Goal: Task Accomplishment & Management: Manage account settings

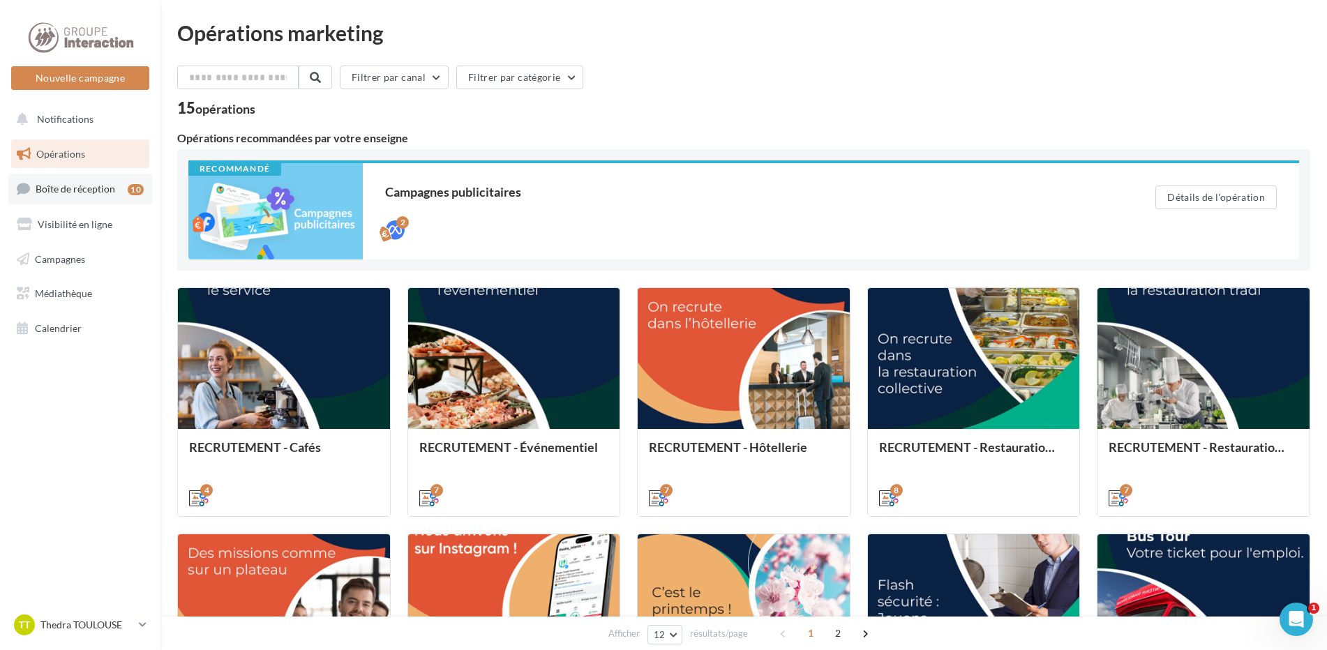
click at [97, 192] on span "Boîte de réception" at bounding box center [76, 189] width 80 height 12
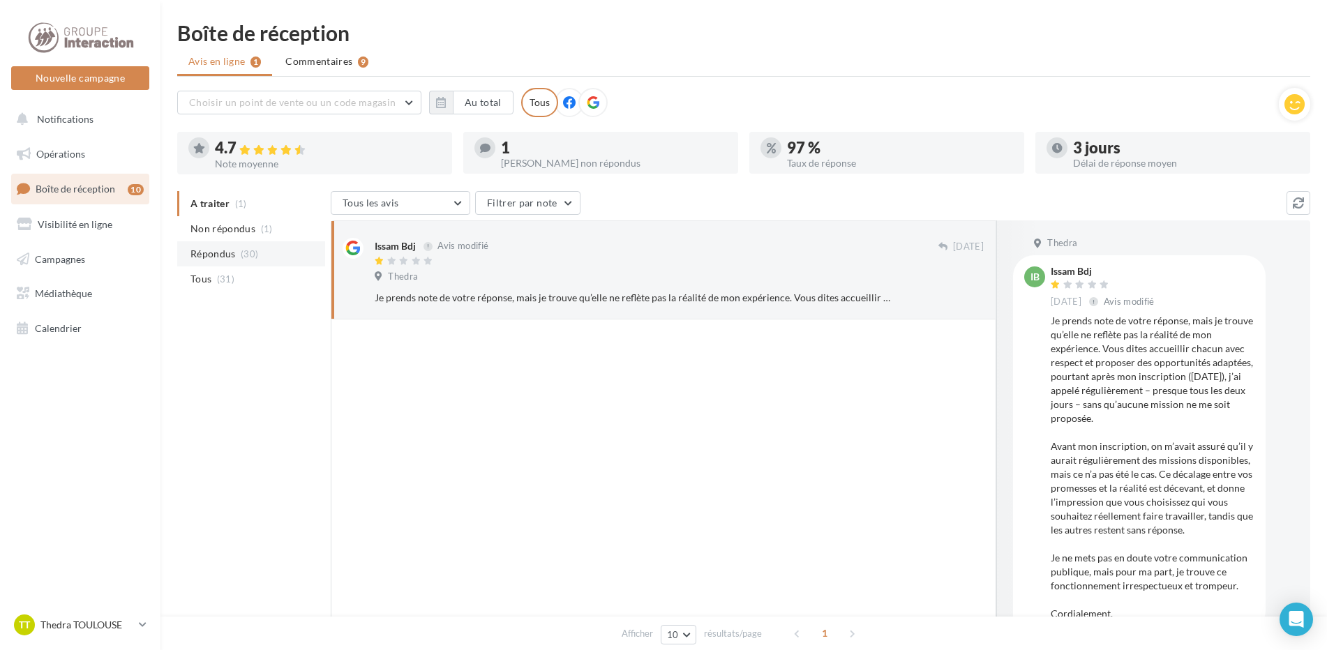
click at [247, 261] on li "Répondus (30)" at bounding box center [251, 253] width 148 height 25
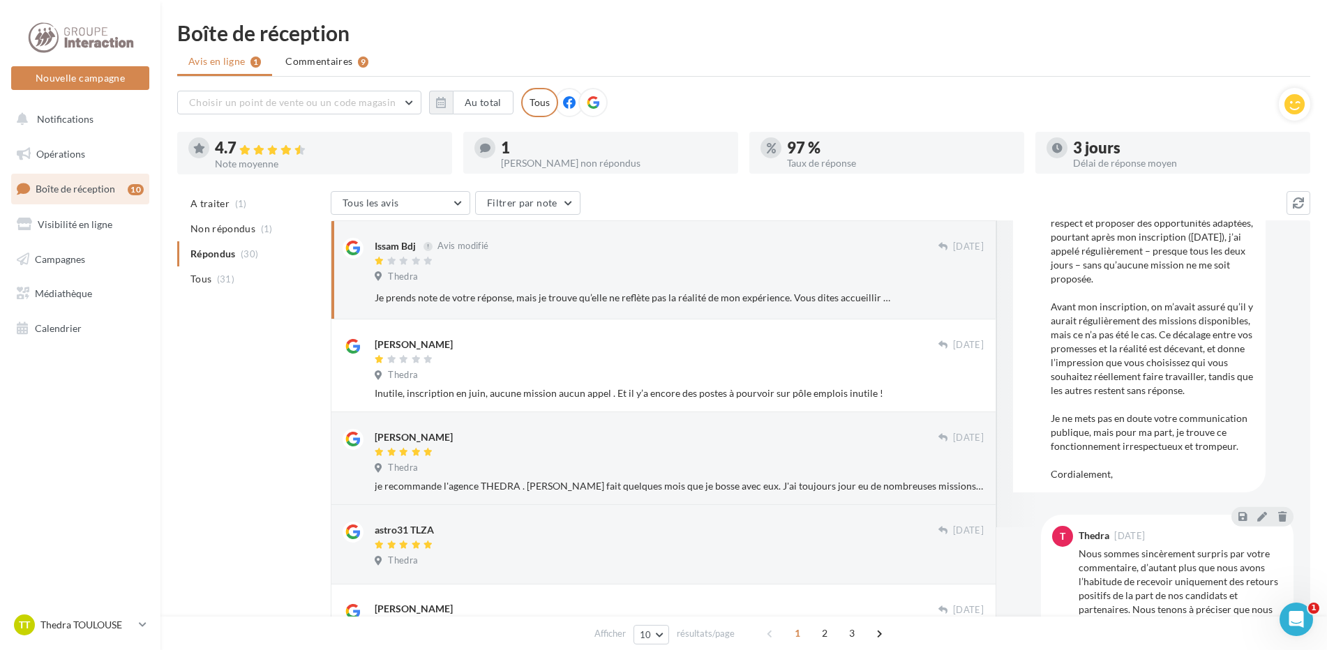
scroll to position [209, 0]
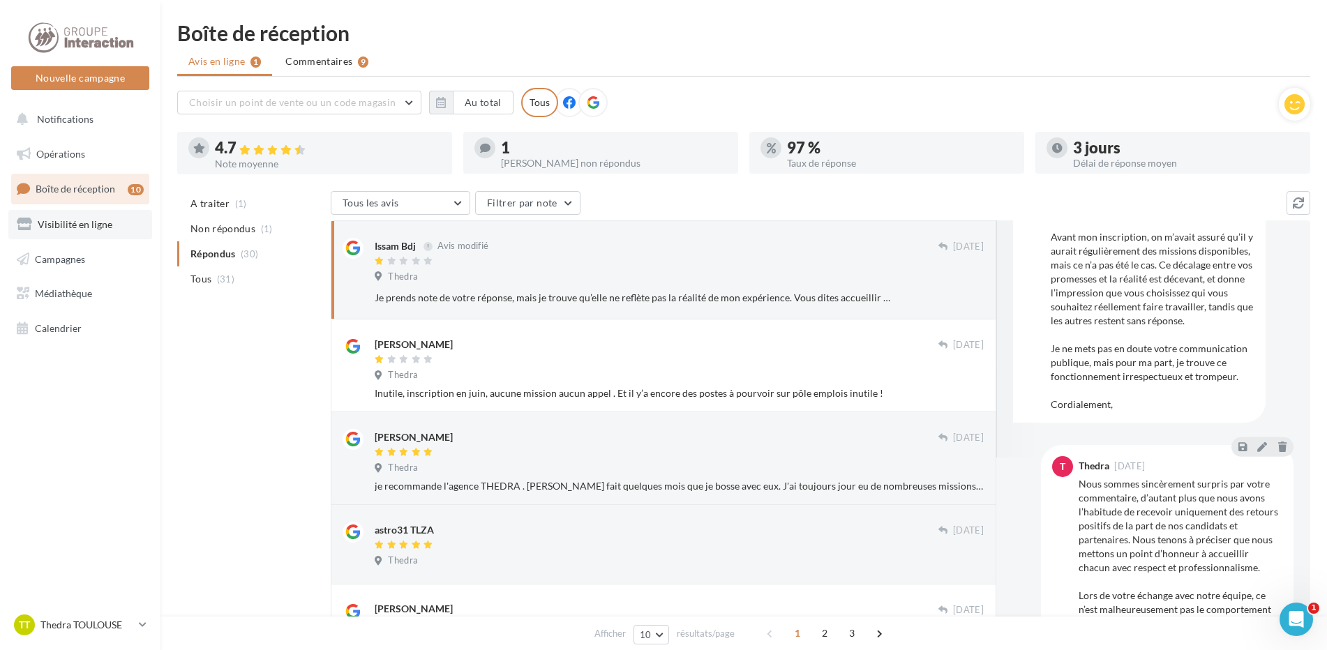
click at [100, 224] on span "Visibilité en ligne" at bounding box center [75, 224] width 75 height 12
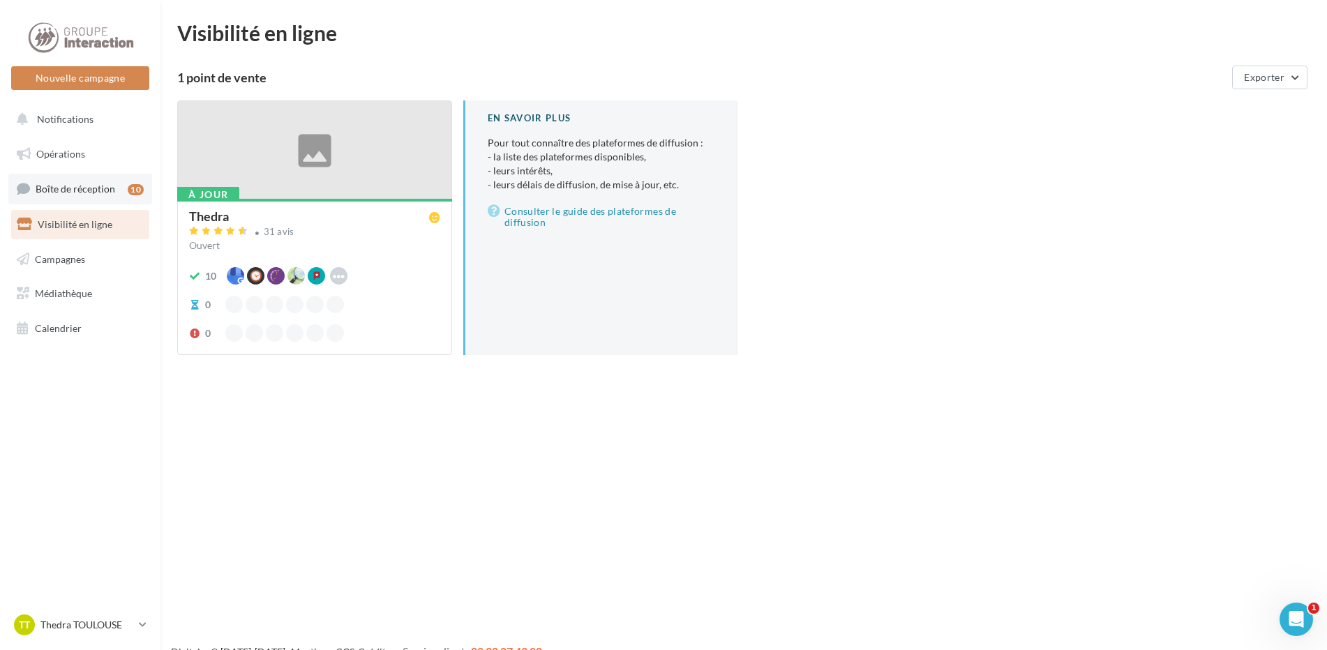
click at [103, 195] on link "Boîte de réception 10" at bounding box center [80, 189] width 144 height 30
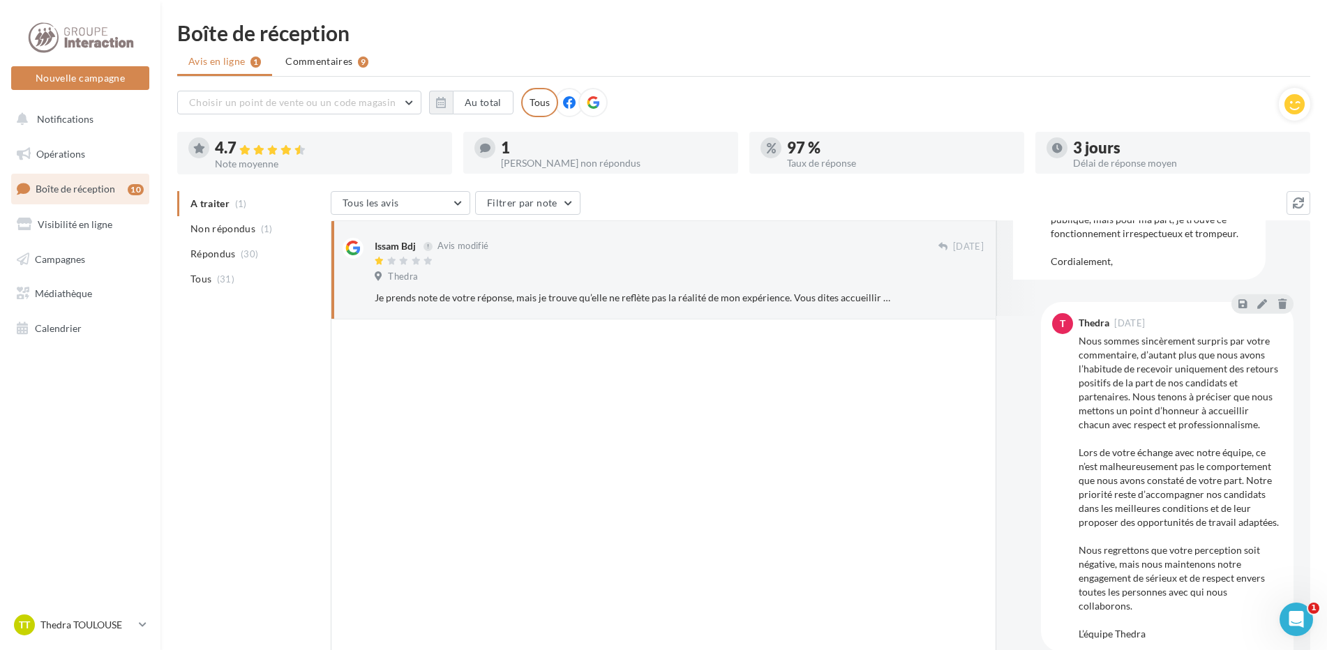
scroll to position [352, 0]
